Goal: Information Seeking & Learning: Learn about a topic

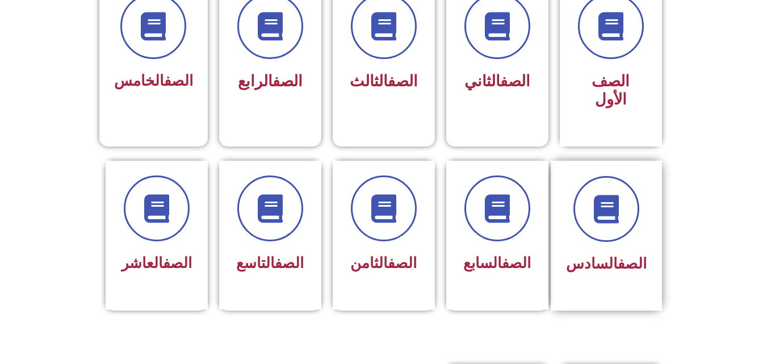
scroll to position [341, 0]
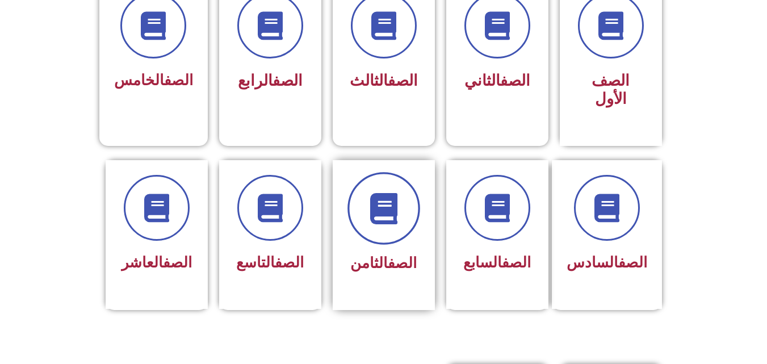
click at [381, 192] on icon at bounding box center [383, 207] width 31 height 31
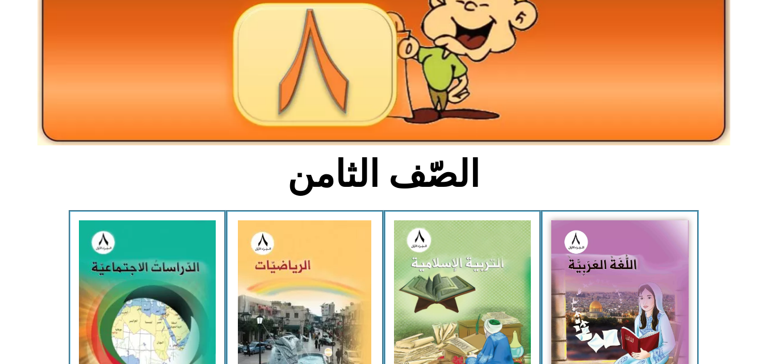
scroll to position [284, 0]
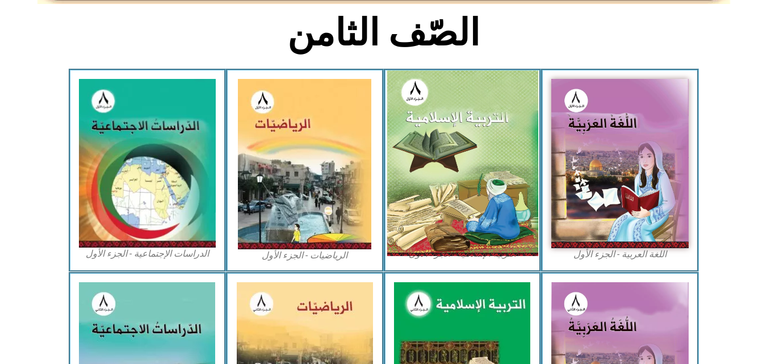
click at [473, 157] on img at bounding box center [462, 163] width 151 height 186
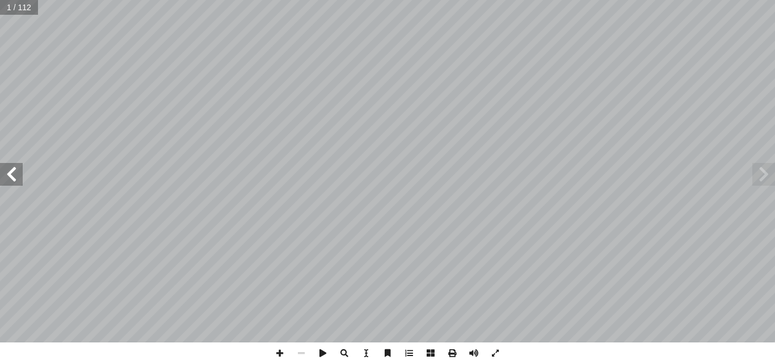
click at [6, 167] on span at bounding box center [11, 174] width 23 height 23
click at [8, 167] on span at bounding box center [11, 174] width 23 height 23
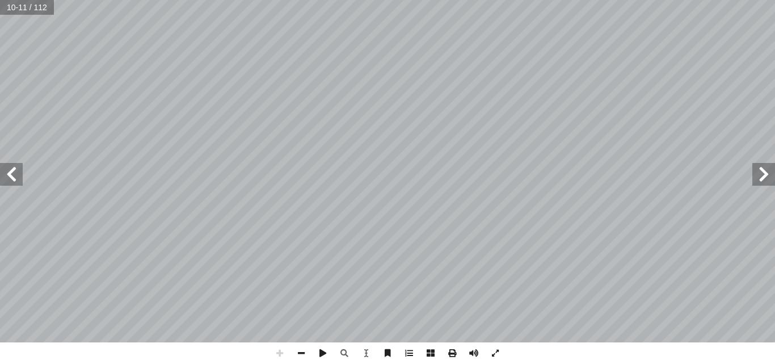
click at [15, 177] on span at bounding box center [11, 174] width 23 height 23
click at [8, 167] on span at bounding box center [11, 174] width 23 height 23
click at [771, 173] on span at bounding box center [764, 174] width 23 height 23
click at [1, 175] on span at bounding box center [11, 174] width 23 height 23
click at [10, 175] on span at bounding box center [11, 174] width 23 height 23
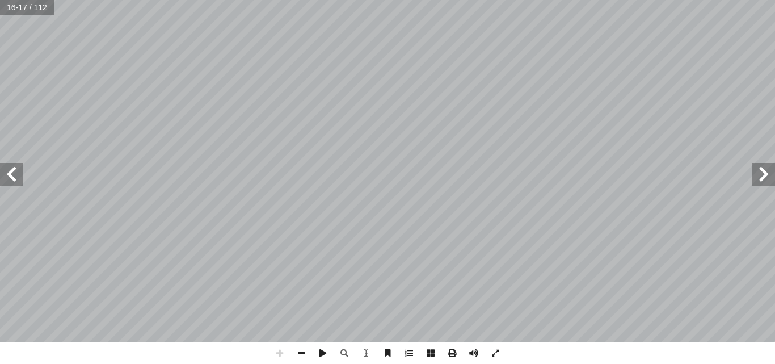
click at [770, 171] on span at bounding box center [764, 174] width 23 height 23
